Goal: Task Accomplishment & Management: Manage account settings

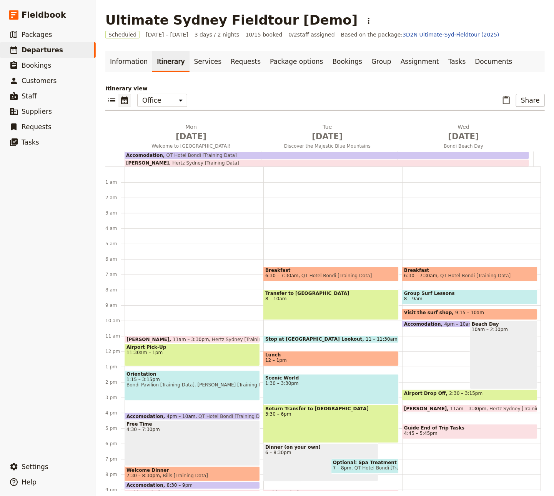
scroll to position [45, 0]
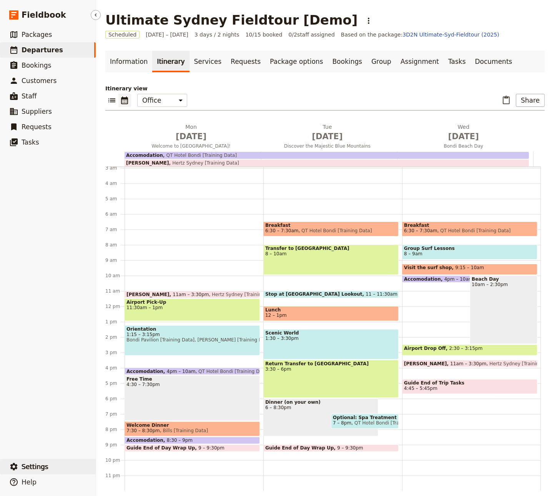
click at [25, 463] on span "Settings" at bounding box center [35, 466] width 27 height 8
click at [123, 469] on span "Sign out" at bounding box center [115, 467] width 22 height 8
